Goal: Task Accomplishment & Management: Use online tool/utility

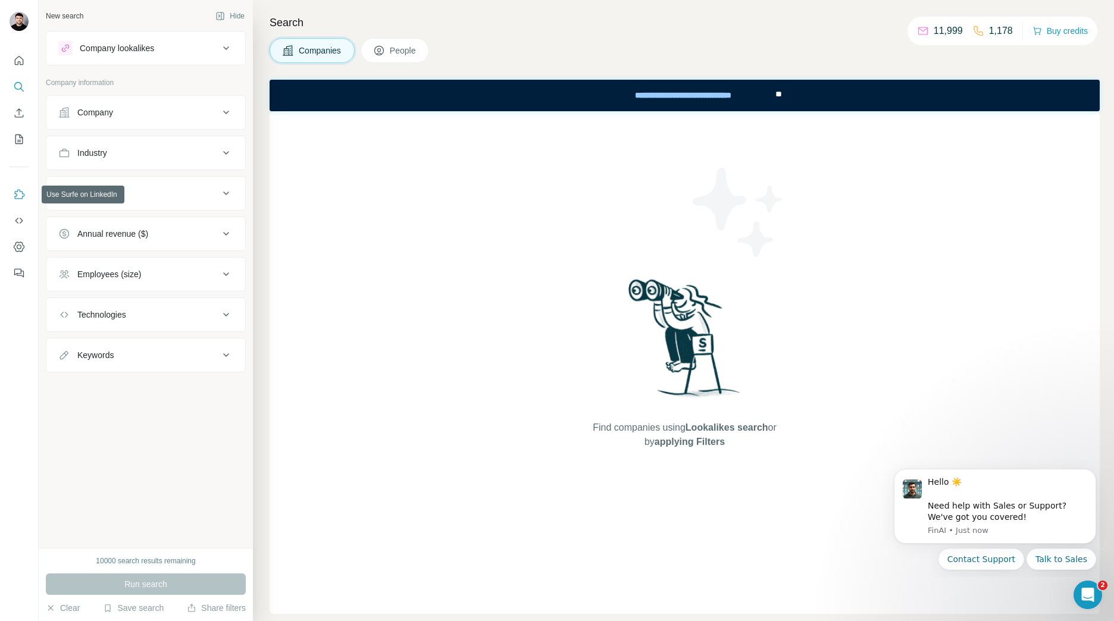
click at [18, 201] on button "Use Surfe on LinkedIn" at bounding box center [19, 194] width 19 height 21
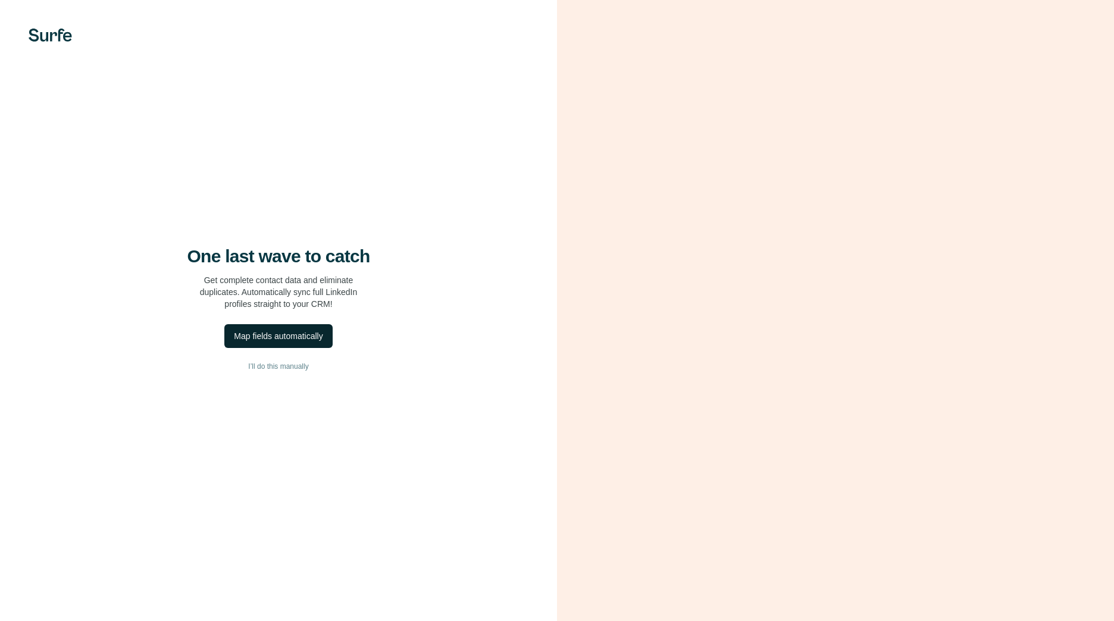
click at [281, 329] on button "Map fields automatically" at bounding box center [278, 336] width 108 height 24
